Goal: Information Seeking & Learning: Learn about a topic

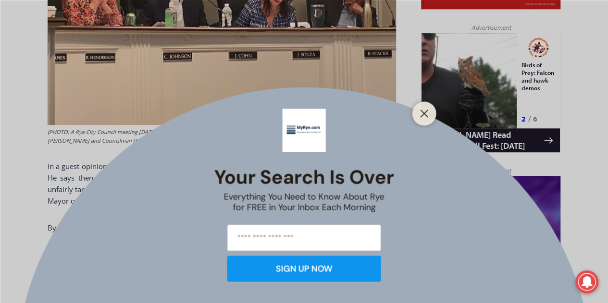
scroll to position [646, 0]
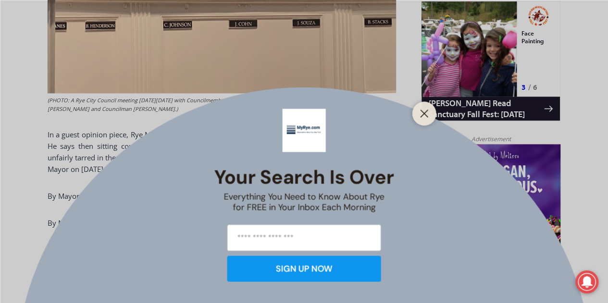
click at [412, 111] on div at bounding box center [424, 113] width 24 height 24
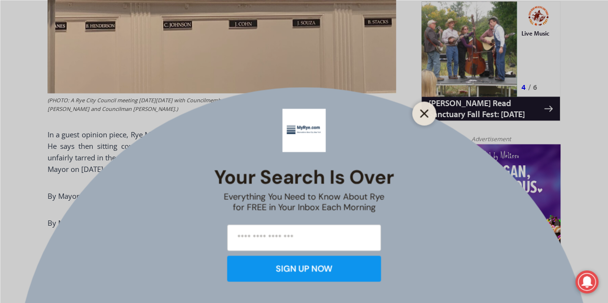
click at [424, 107] on button "Close" at bounding box center [424, 113] width 13 height 13
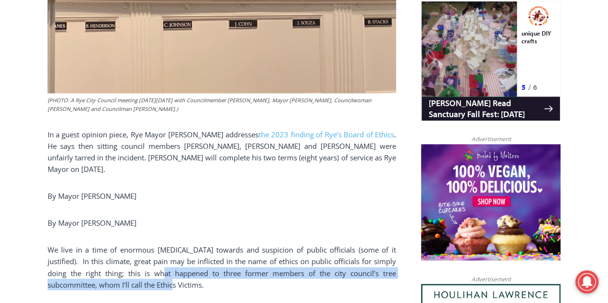
drag, startPoint x: 137, startPoint y: 241, endPoint x: 136, endPoint y: 248, distance: 7.7
click at [136, 248] on p "We live in a time of enormous [MEDICAL_DATA] towards and suspicion of public of…" at bounding box center [222, 267] width 348 height 46
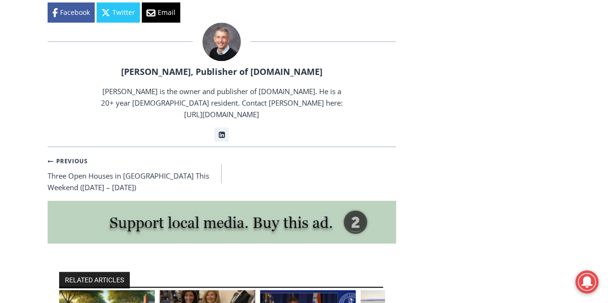
scroll to position [2135, 0]
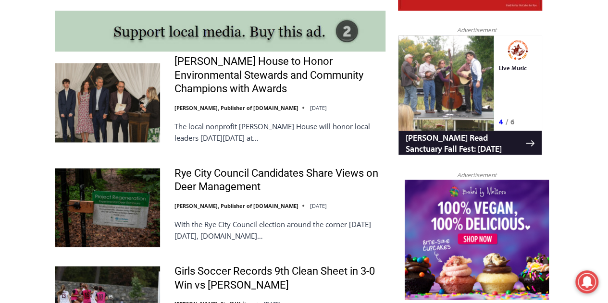
scroll to position [869, 0]
